Goal: Find specific page/section

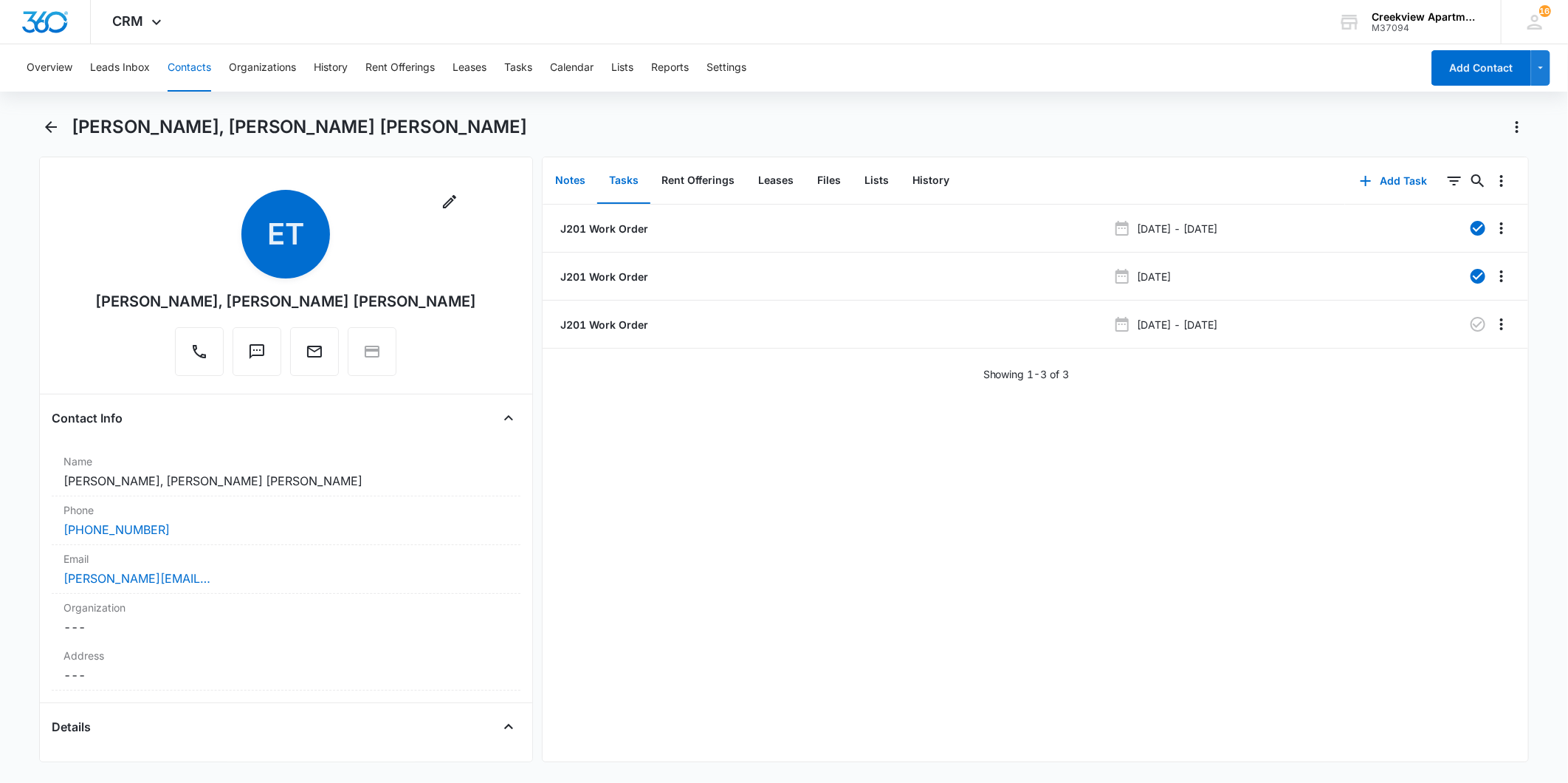
click at [568, 166] on button "Notes" at bounding box center [570, 181] width 54 height 46
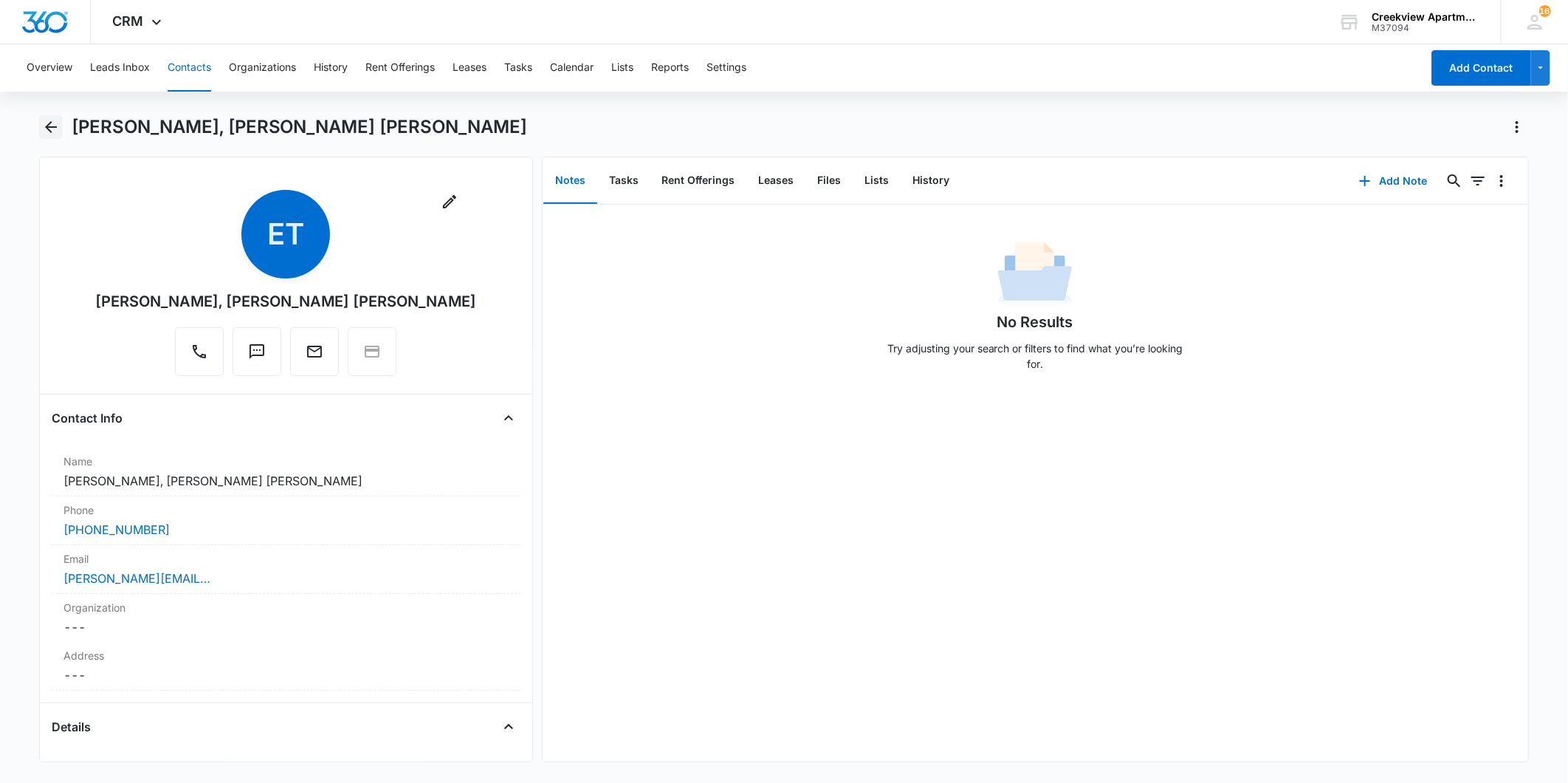
click at [49, 131] on icon "Back" at bounding box center [51, 127] width 12 height 12
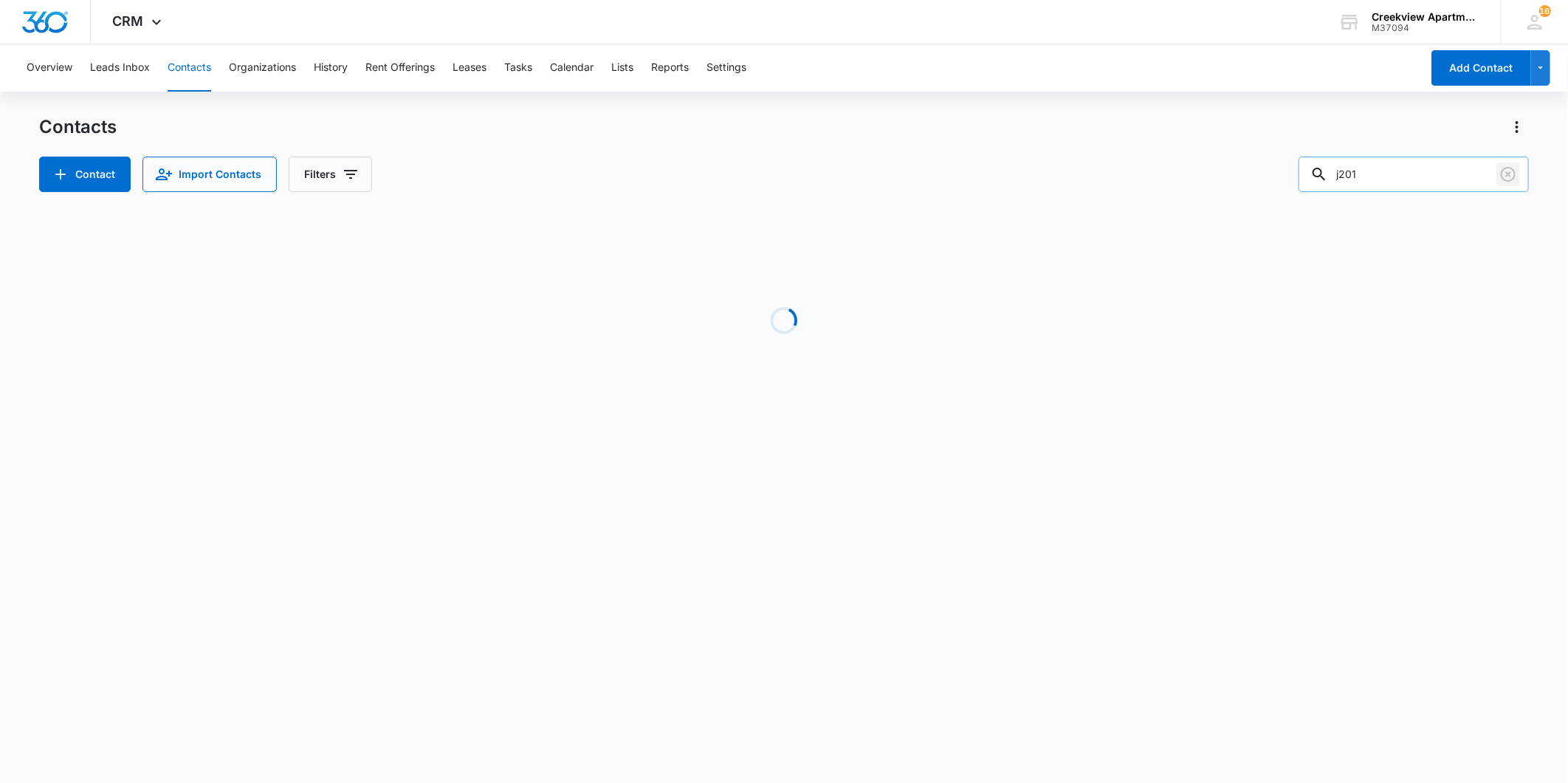
click at [1508, 169] on icon "Clear" at bounding box center [1508, 174] width 18 height 18
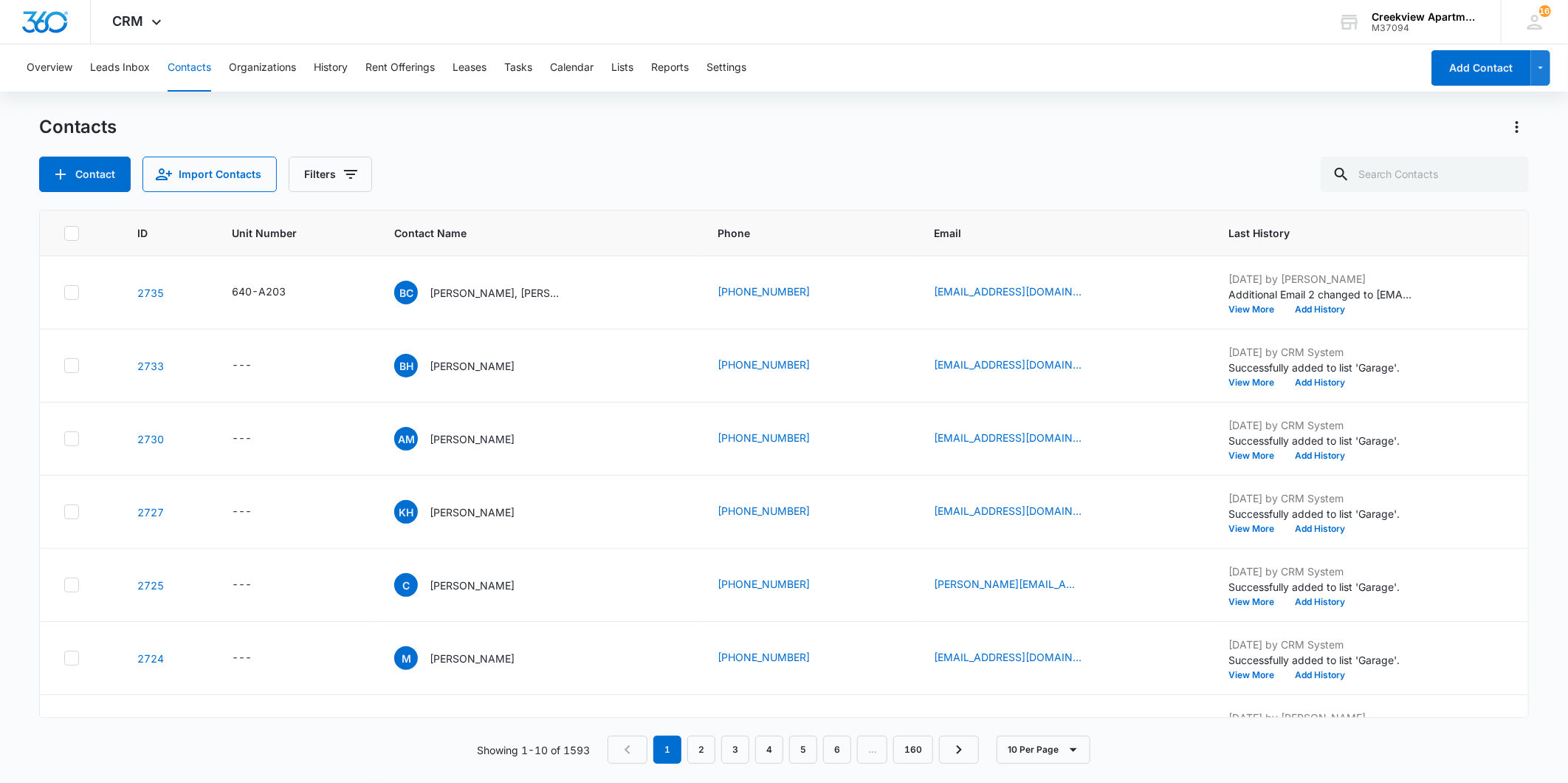
click at [1155, 104] on div "Overview Leads Inbox Contacts Organizations History Rent Offerings Leases Tasks…" at bounding box center [784, 412] width 1568 height 737
click at [1419, 177] on input "text" at bounding box center [1424, 175] width 208 height 36
